Goal: Task Accomplishment & Management: Manage account settings

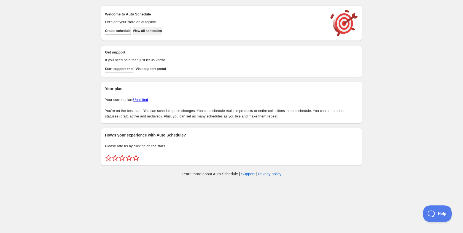
click at [162, 27] on button "View all schedules" at bounding box center [147, 31] width 29 height 8
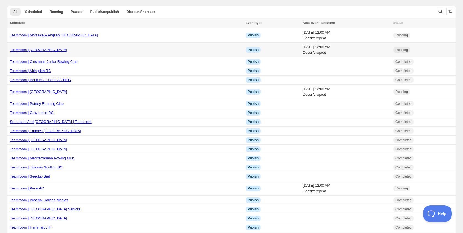
click at [29, 52] on link "Teamroom | [GEOGRAPHIC_DATA]" at bounding box center [38, 50] width 57 height 4
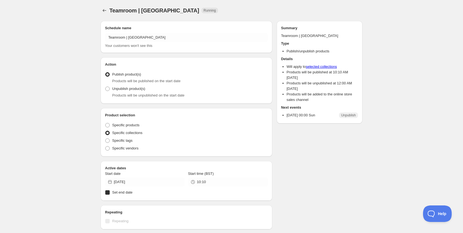
radio input "true"
checkbox input "true"
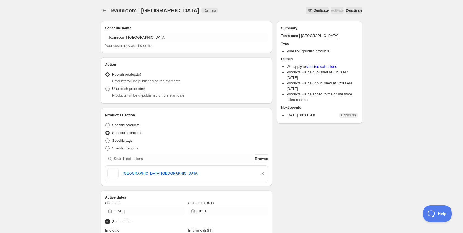
click at [354, 10] on span "Deactivate" at bounding box center [354, 10] width 17 height 4
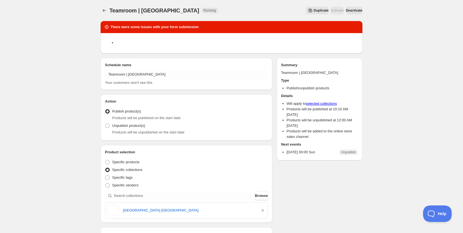
click at [101, 9] on button "Schedules" at bounding box center [105, 11] width 8 height 8
